Goal: Task Accomplishment & Management: Complete application form

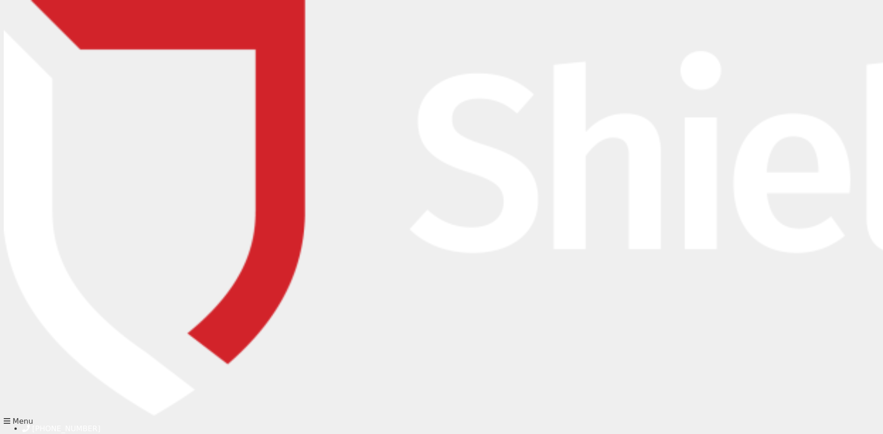
type input "[PERSON_NAME]"
type input "[PERSON_NAME][EMAIL_ADDRESS][PERSON_NAME][DOMAIN_NAME]"
type input "0497464903"
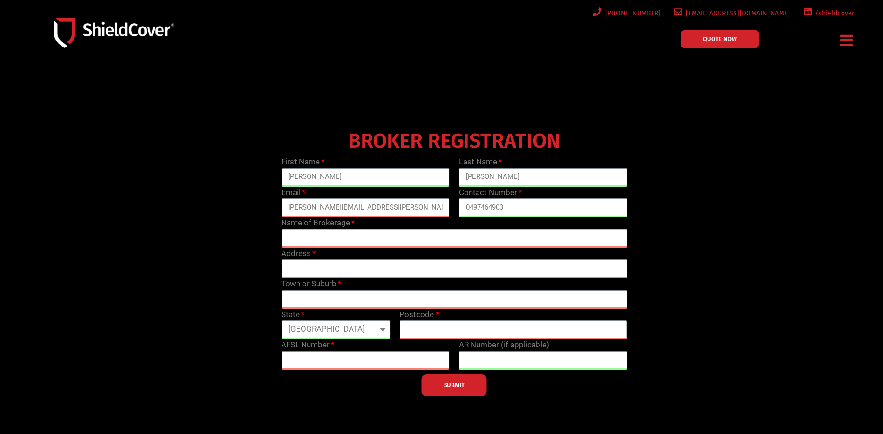
type input "[PERSON_NAME]"
type input "[PERSON_NAME][EMAIL_ADDRESS][PERSON_NAME][DOMAIN_NAME]"
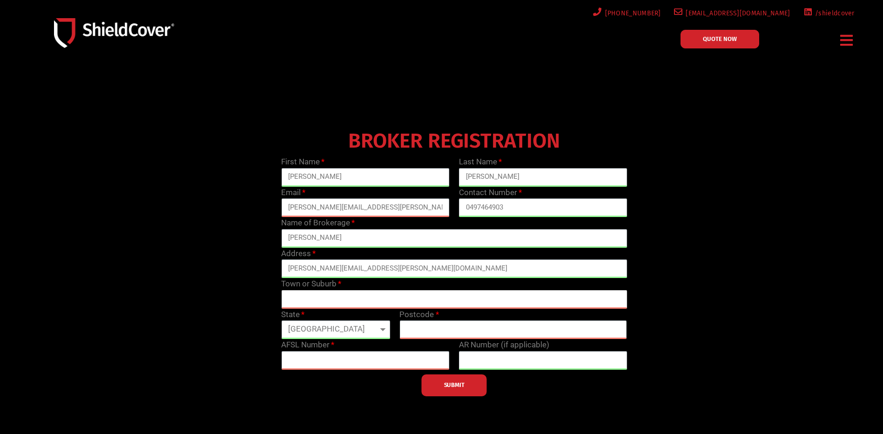
type input "Tamworth"
select select "[GEOGRAPHIC_DATA]"
type input "2340"
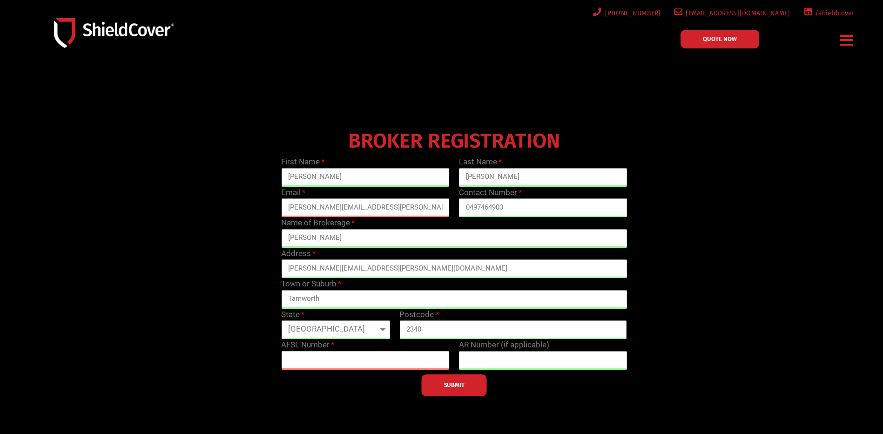
click at [403, 360] on input "text" at bounding box center [365, 360] width 169 height 19
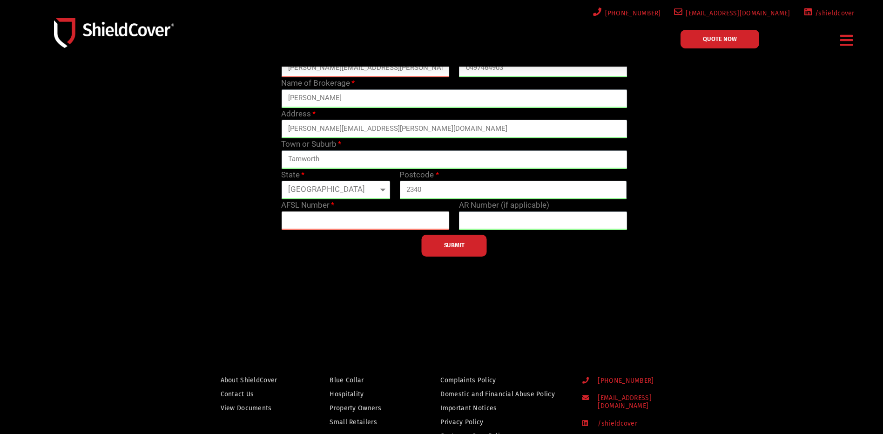
scroll to position [186, 0]
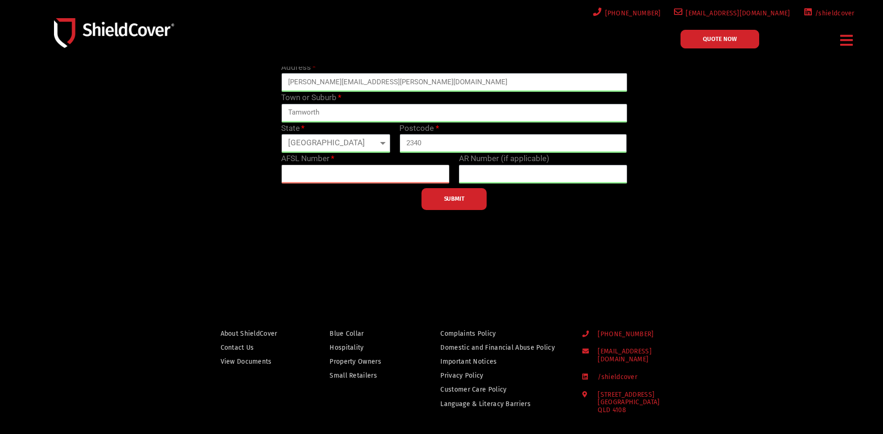
click at [409, 173] on input "text" at bounding box center [365, 174] width 169 height 19
click at [463, 200] on span "SUBMIT" at bounding box center [454, 199] width 20 height 2
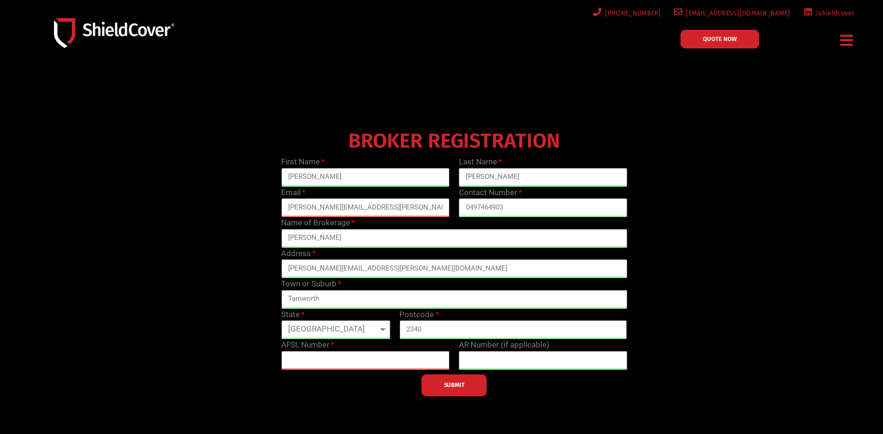
scroll to position [47, 0]
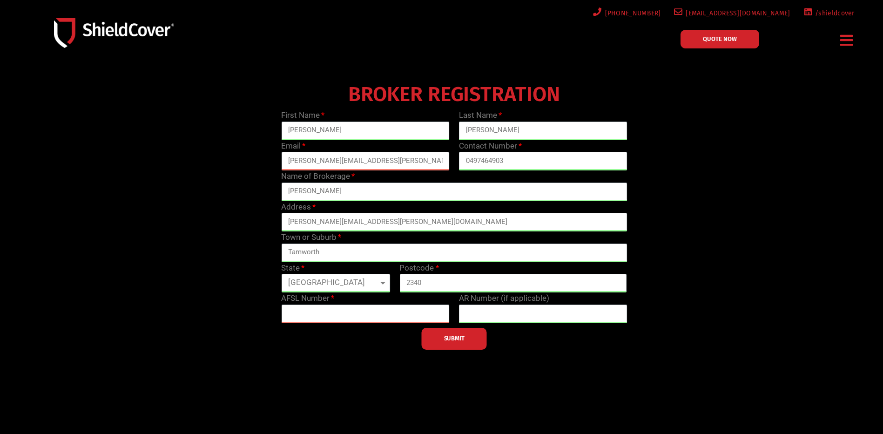
click at [773, 13] on span "[EMAIL_ADDRESS][DOMAIN_NAME]" at bounding box center [737, 13] width 108 height 12
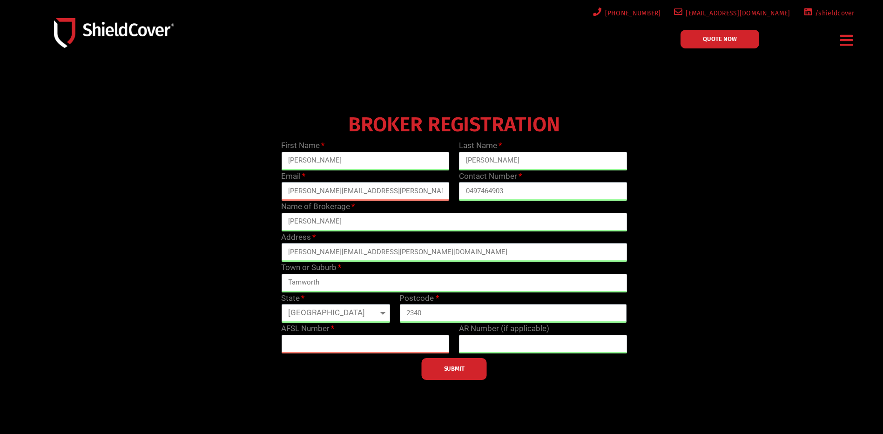
scroll to position [0, 0]
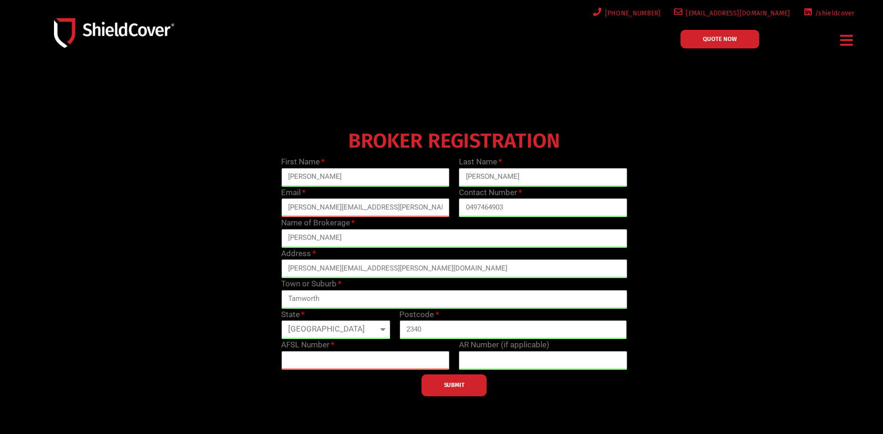
click at [842, 40] on icon "Menu Toggle" at bounding box center [847, 40] width 13 height 14
drag, startPoint x: 754, startPoint y: 232, endPoint x: 758, endPoint y: 179, distance: 53.2
click at [754, 232] on div "BROKER REGISTRATION First Name [PERSON_NAME] Last Name [PERSON_NAME] Email [PER…" at bounding box center [454, 261] width 711 height 270
